Goal: Find specific page/section: Find specific page/section

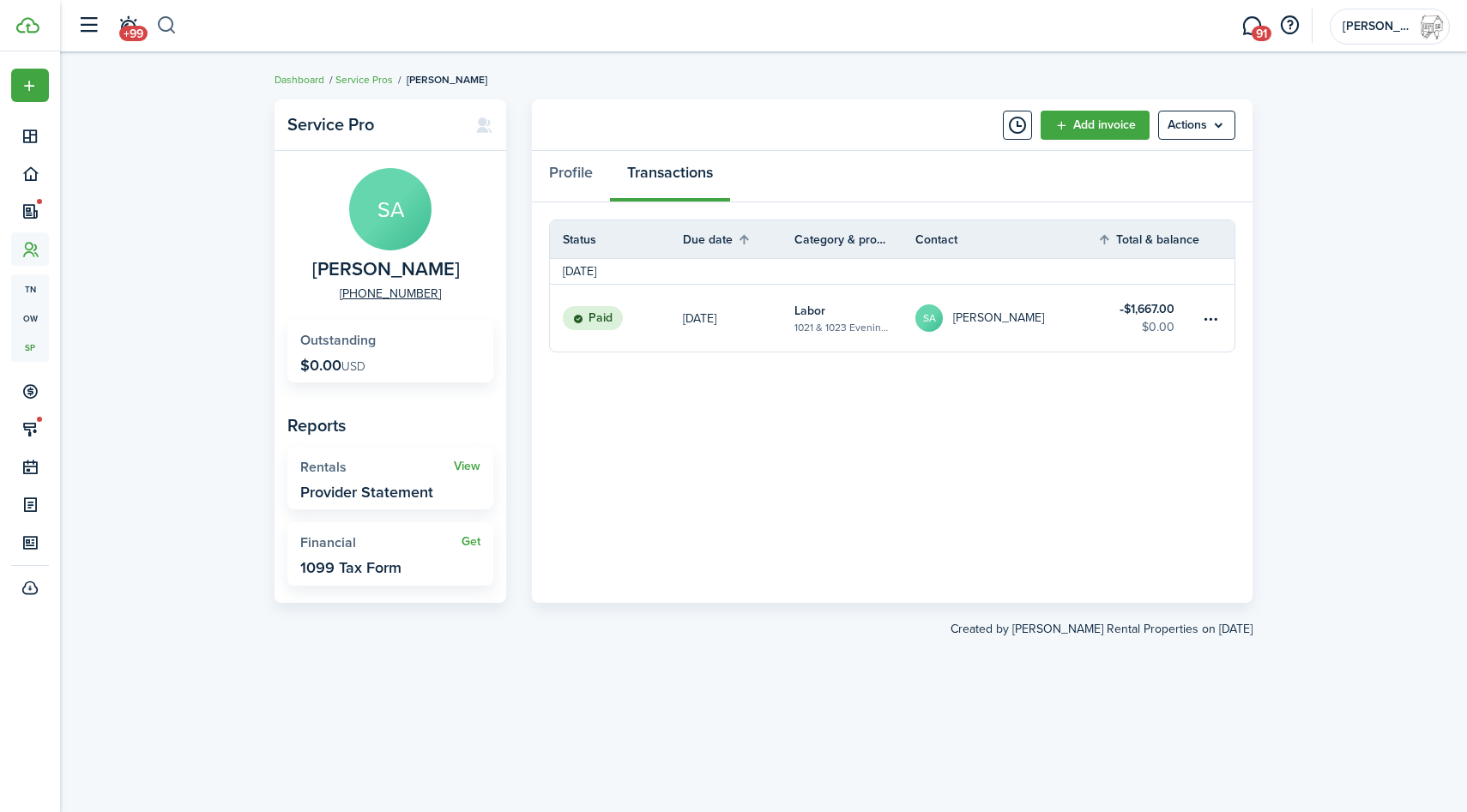
drag, startPoint x: 0, startPoint y: 0, endPoint x: 172, endPoint y: 25, distance: 173.8
click at [172, 25] on button "button" at bounding box center [166, 26] width 21 height 29
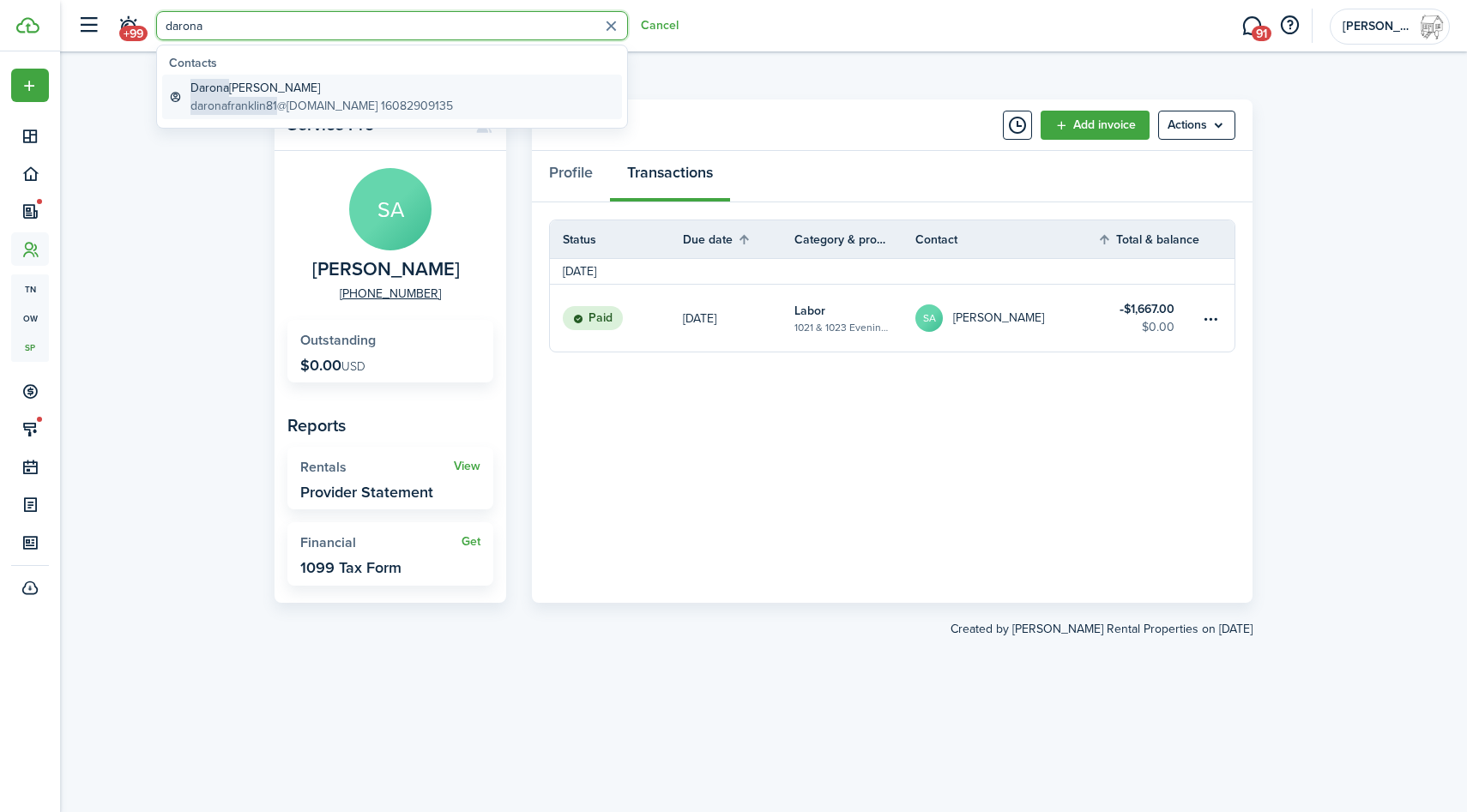
type input "darona"
click at [273, 87] on global-search-item-title "[PERSON_NAME]" at bounding box center [321, 87] width 262 height 18
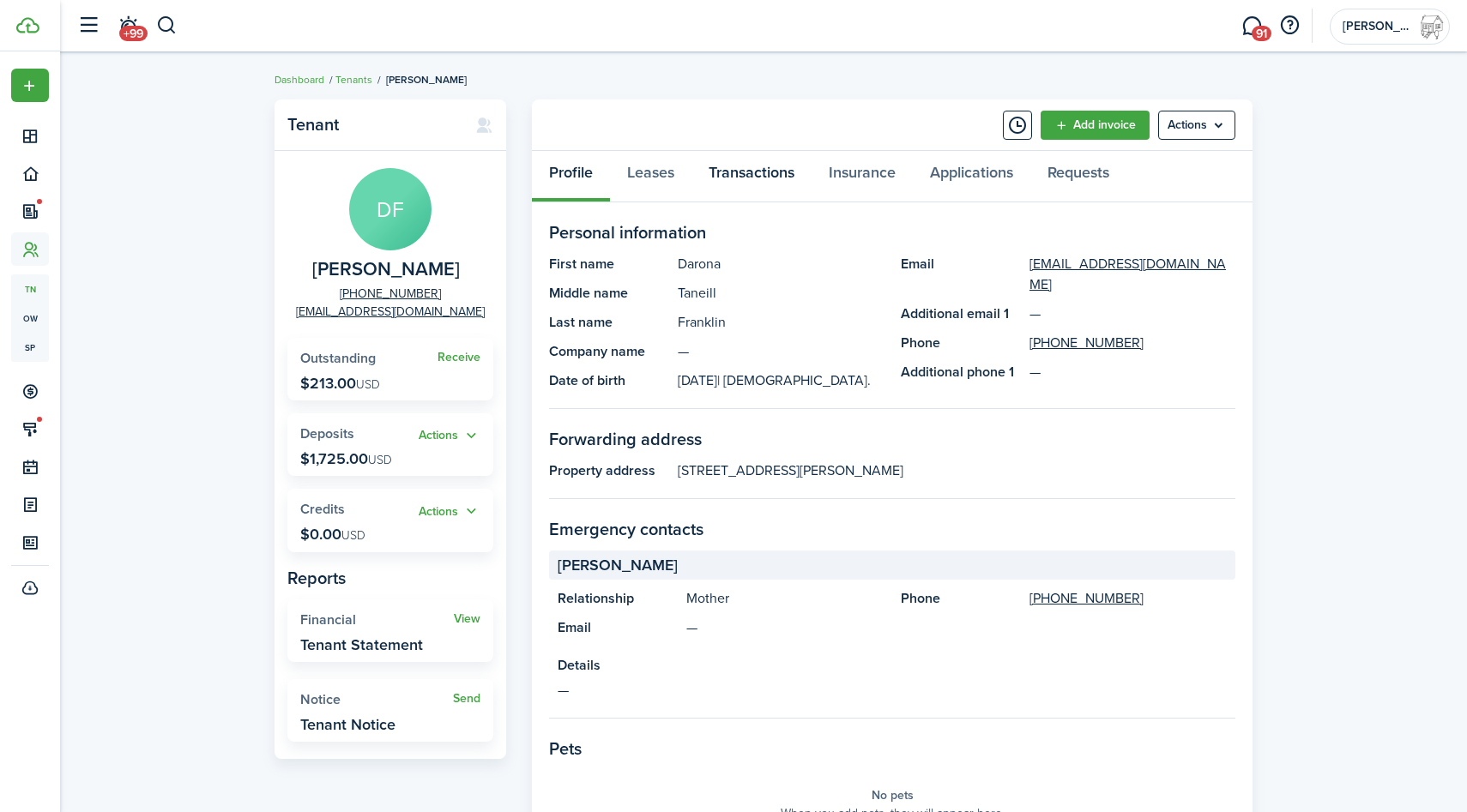
click at [775, 176] on link "Transactions" at bounding box center [751, 177] width 120 height 52
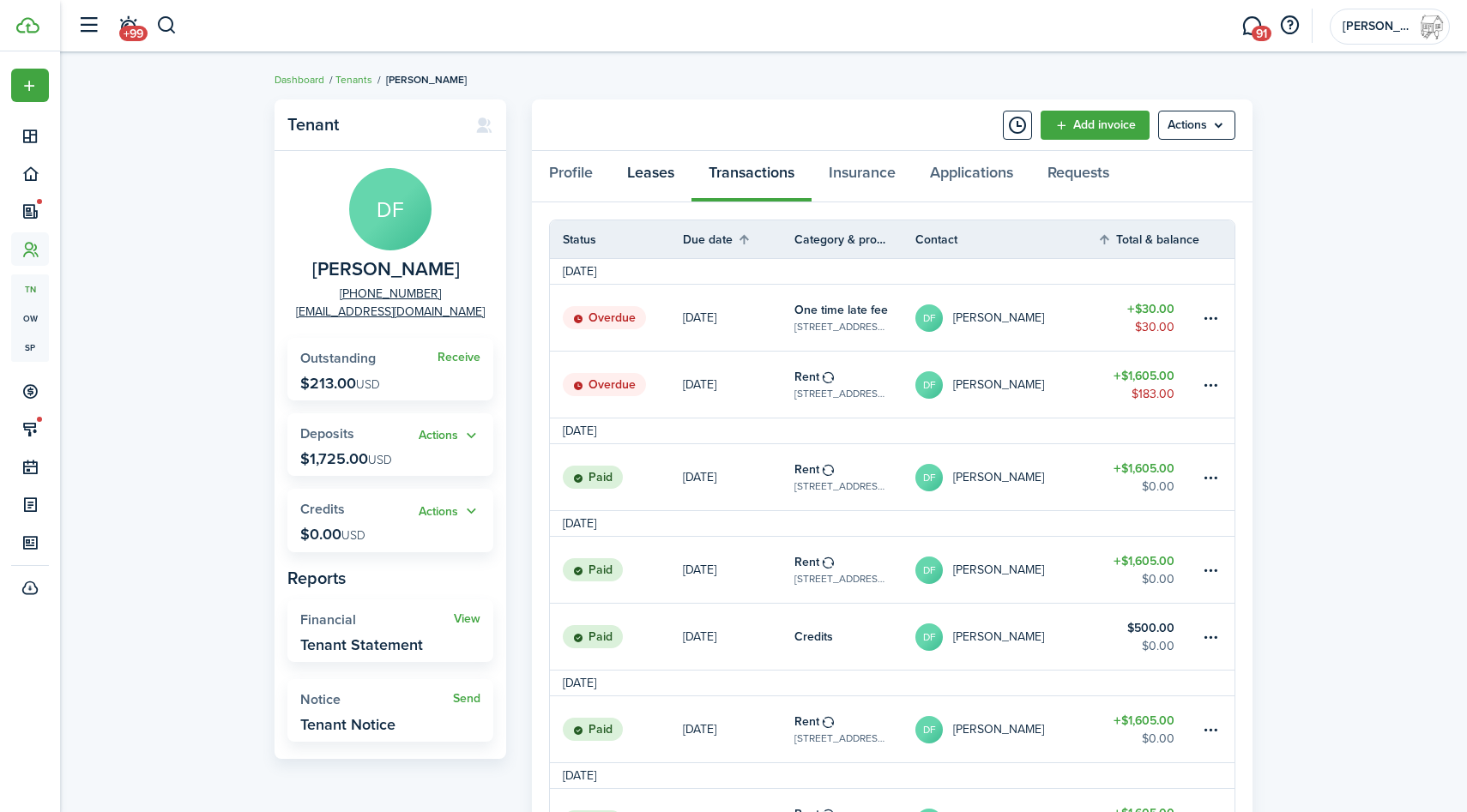
click at [647, 183] on link "Leases" at bounding box center [651, 177] width 82 height 52
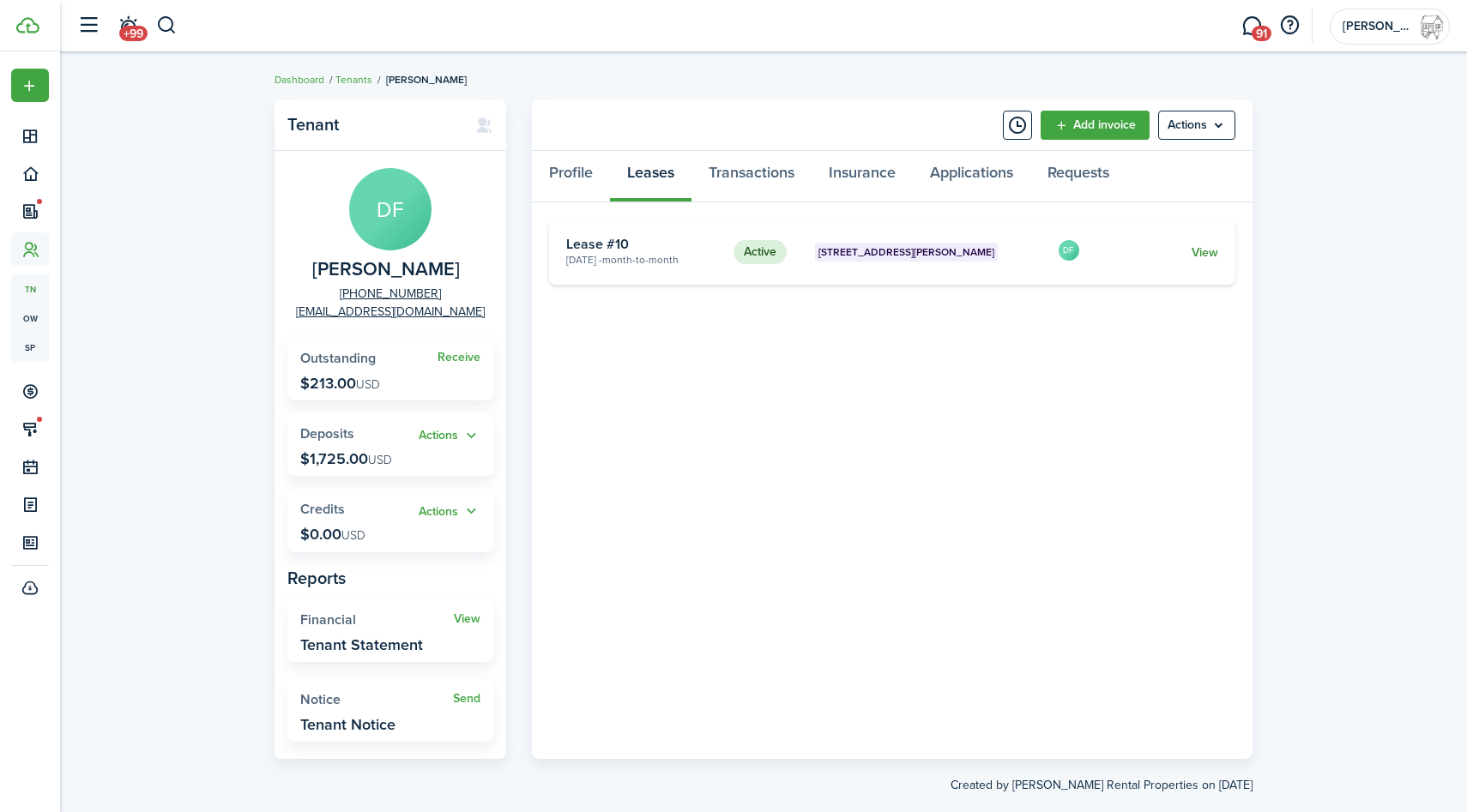
click at [1198, 248] on link "View" at bounding box center [1206, 253] width 27 height 18
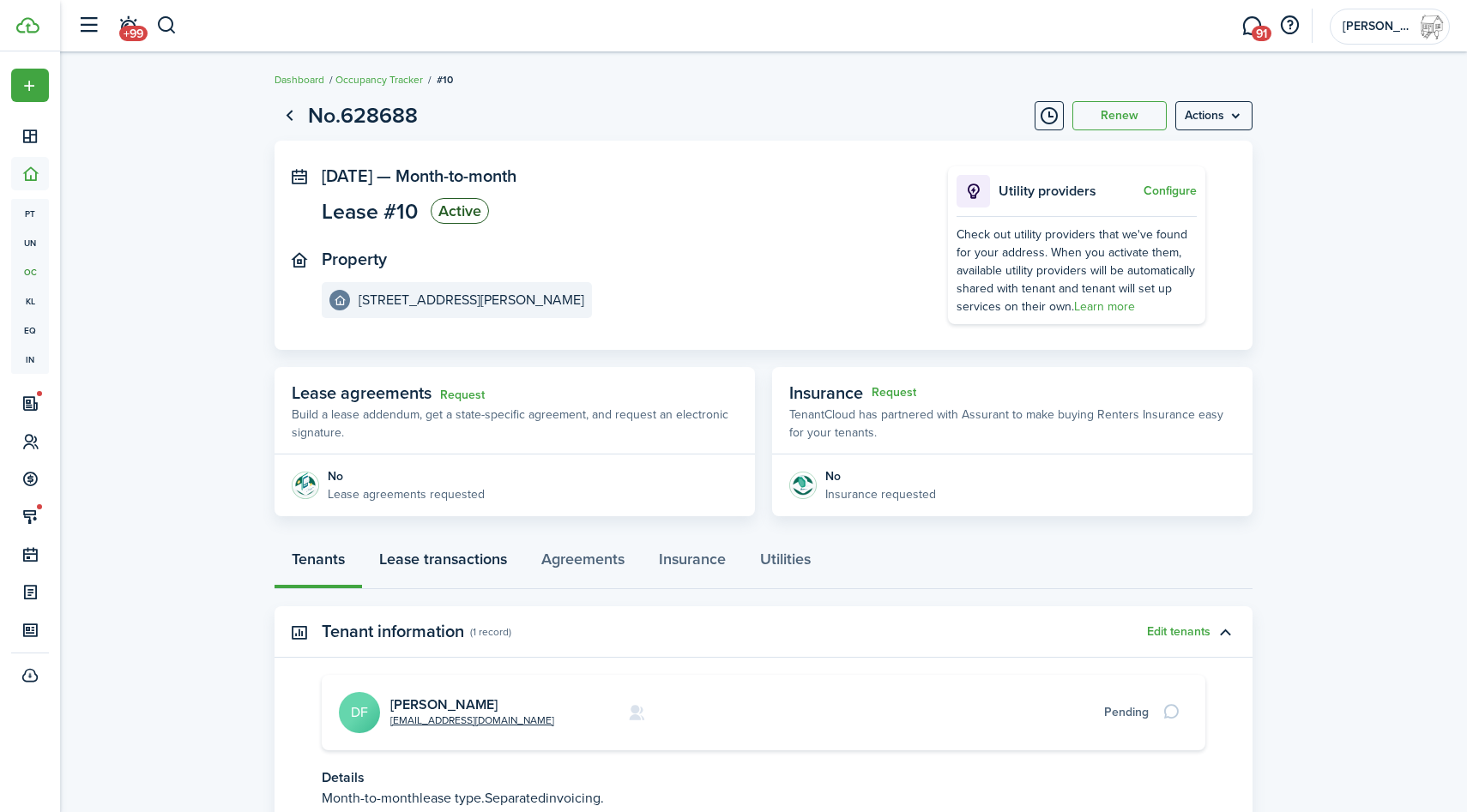
click at [456, 555] on link "Lease transactions" at bounding box center [443, 564] width 162 height 52
